Goal: Information Seeking & Learning: Learn about a topic

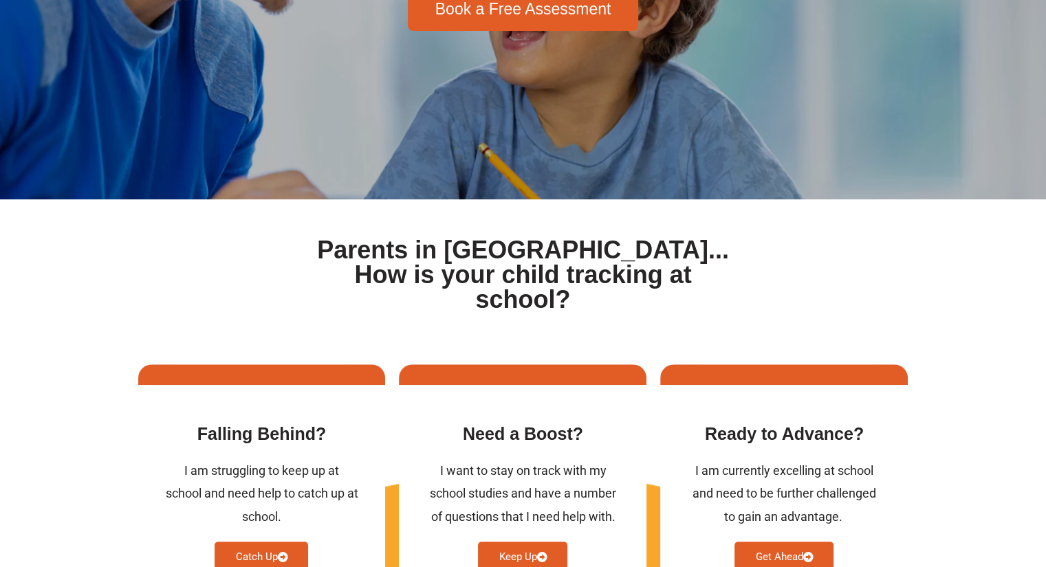
scroll to position [325, 0]
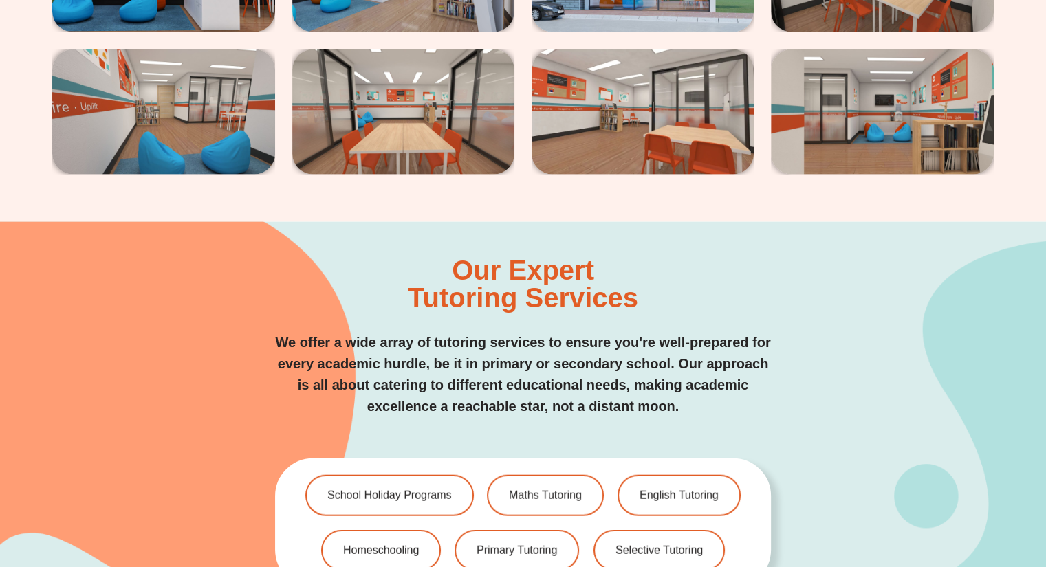
scroll to position [3120, 0]
click at [537, 490] on span "Maths Tutoring" at bounding box center [545, 496] width 76 height 12
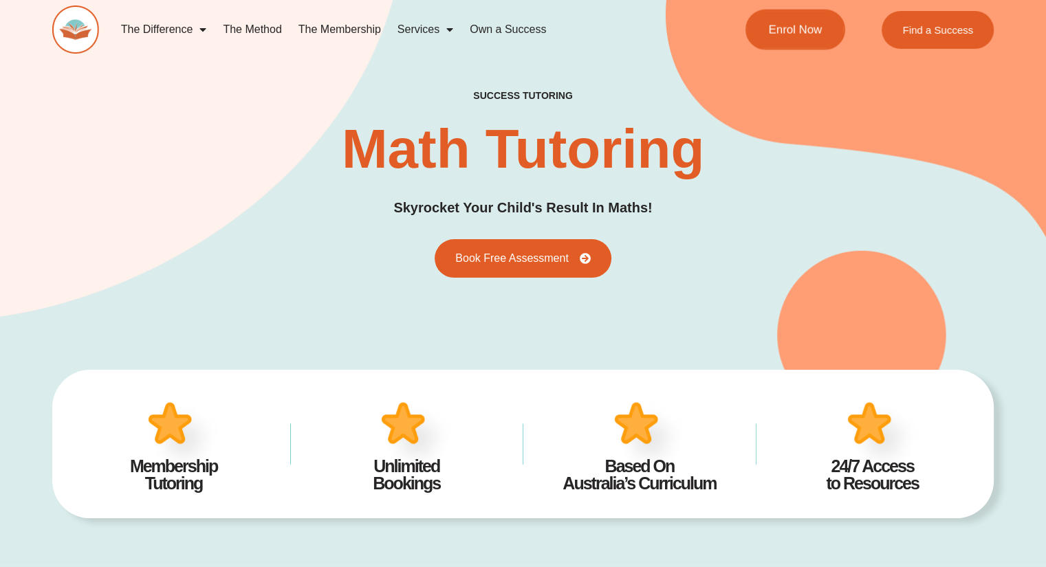
click at [802, 31] on span "Enrol Now" at bounding box center [795, 30] width 54 height 12
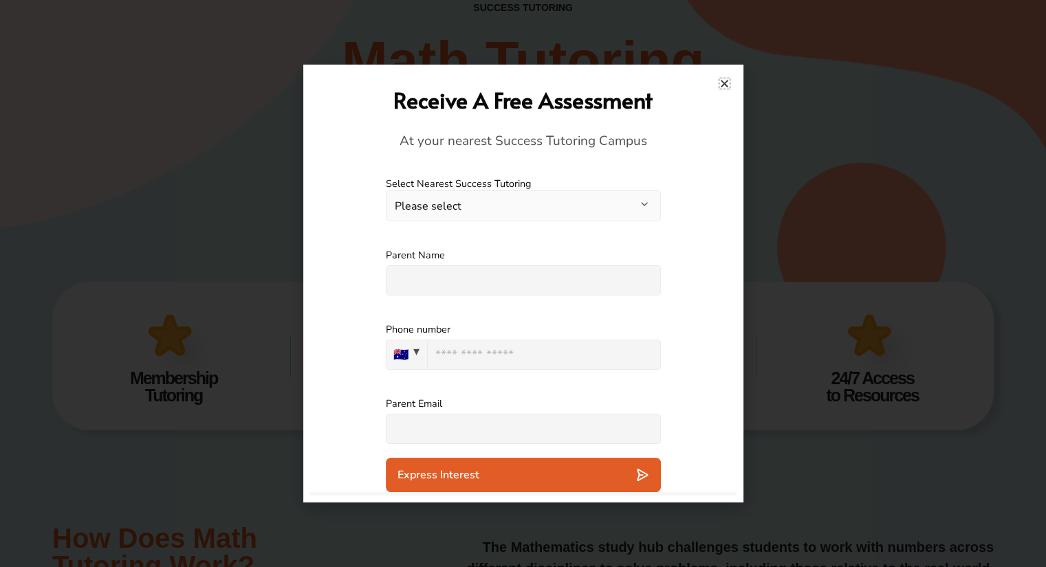
scroll to position [89, 0]
click at [725, 79] on icon "Close" at bounding box center [724, 83] width 10 height 10
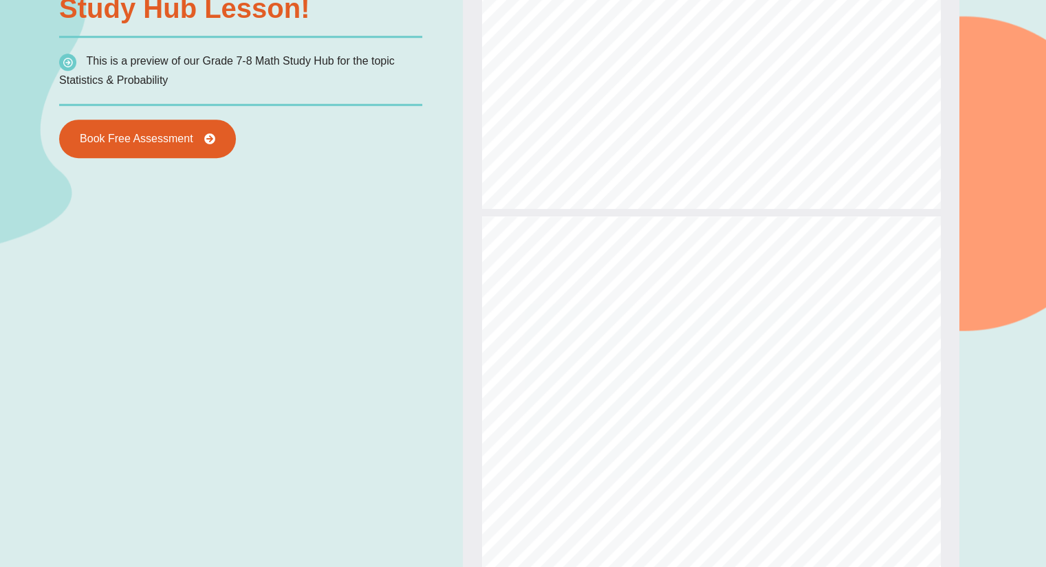
scroll to position [233, 0]
type input "*"
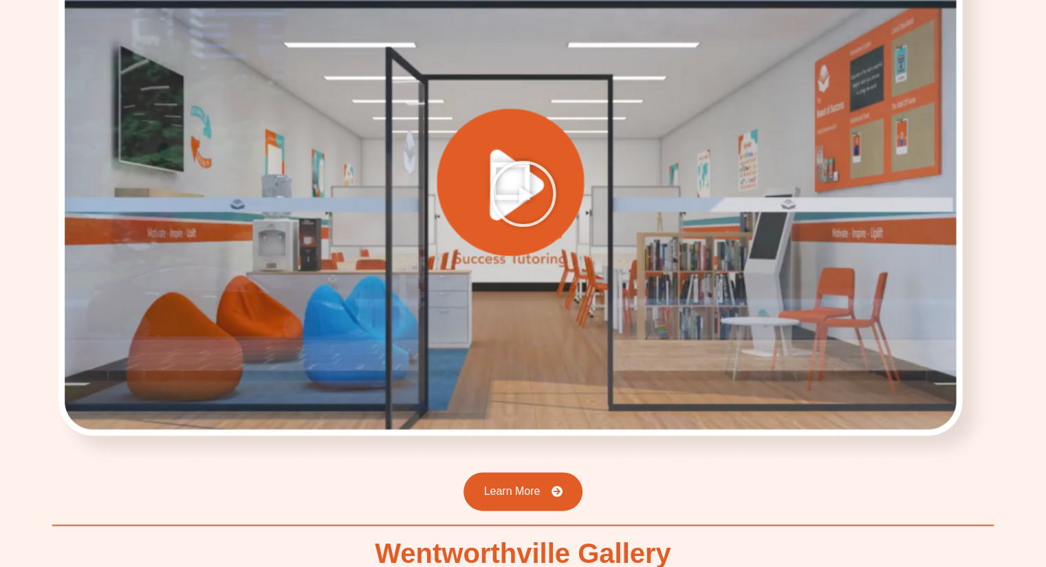
scroll to position [1863, 0]
